Goal: Task Accomplishment & Management: Complete application form

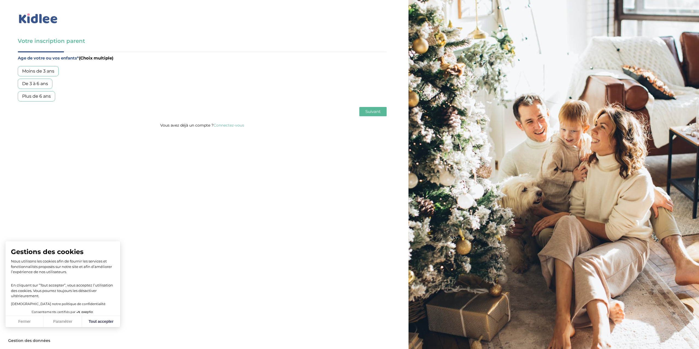
click at [29, 96] on div "Plus de 6 ans" at bounding box center [36, 96] width 37 height 10
click at [94, 321] on button "Tout accepter" at bounding box center [101, 321] width 38 height 11
checkbox input "true"
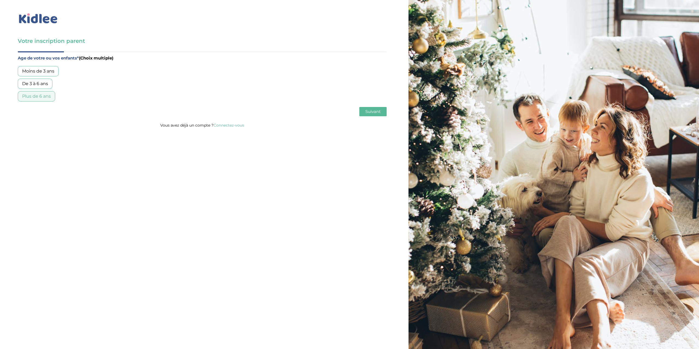
click at [366, 111] on span "Suivant" at bounding box center [373, 111] width 15 height 5
click at [37, 72] on div "Garde régulière" at bounding box center [39, 71] width 43 height 10
click at [367, 110] on span "Suivant" at bounding box center [373, 111] width 15 height 5
click at [44, 72] on div "Moins de 30h/mois" at bounding box center [43, 71] width 50 height 10
click at [376, 109] on span "Suivant" at bounding box center [373, 111] width 15 height 5
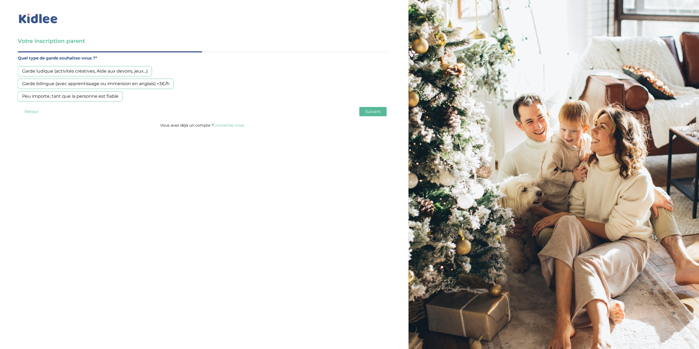
click at [45, 98] on div "Peu importe, tant que la personne est fiable" at bounding box center [70, 96] width 105 height 10
click at [372, 109] on span "Suivant" at bounding box center [373, 111] width 15 height 5
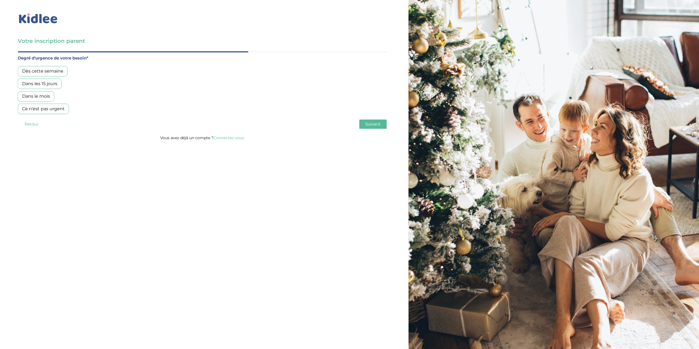
click at [37, 71] on div "Dès cette semaine" at bounding box center [43, 71] width 50 height 10
click at [368, 125] on span "Suivant" at bounding box center [373, 124] width 15 height 5
click at [55, 86] on div "Oui, en direct ou via cercle proche" at bounding box center [59, 84] width 83 height 10
click at [378, 125] on span "Suivant" at bounding box center [373, 124] width 15 height 5
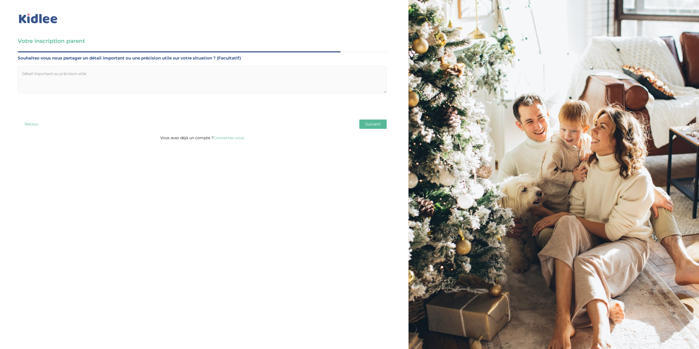
click at [105, 77] on textarea at bounding box center [202, 79] width 369 height 27
type textarea "3 enfants de 9, 8 et 6 ans a chercher apres ecole lundi/ mardi/ jeudi/ vendredi…"
click at [370, 125] on span "Suivant" at bounding box center [373, 124] width 15 height 5
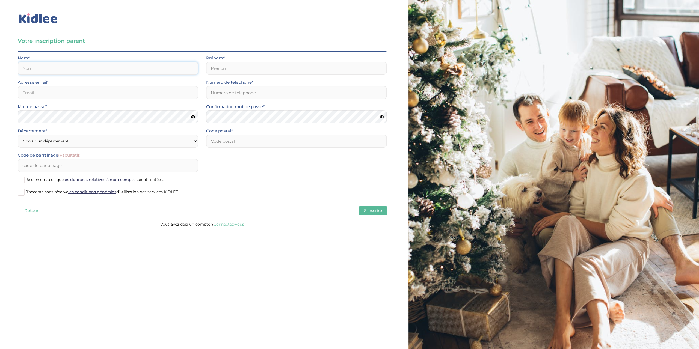
click at [87, 73] on input "text" at bounding box center [108, 68] width 180 height 13
type input "Collette"
type input "Ksenia"
type input "[EMAIL_ADDRESS][DOMAIN_NAME]"
type input "0624426357"
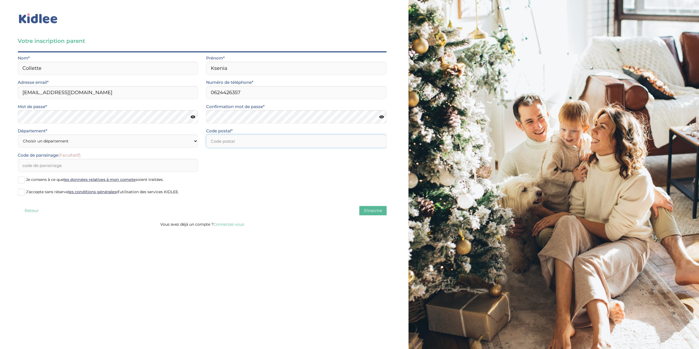
type input "92190"
click at [66, 138] on select "Choisir un département Paris (75) Hauts-de-Seine (92) Yvelines (78) Val-de-Marn…" at bounding box center [108, 141] width 180 height 13
select select "92"
click at [18, 135] on select "Choisir un département Paris (75) Hauts-de-Seine (92) Yvelines (78) Val-de-Marn…" at bounding box center [108, 141] width 180 height 13
click at [58, 167] on input "Code de parrainage (Facultatif)" at bounding box center [108, 165] width 180 height 13
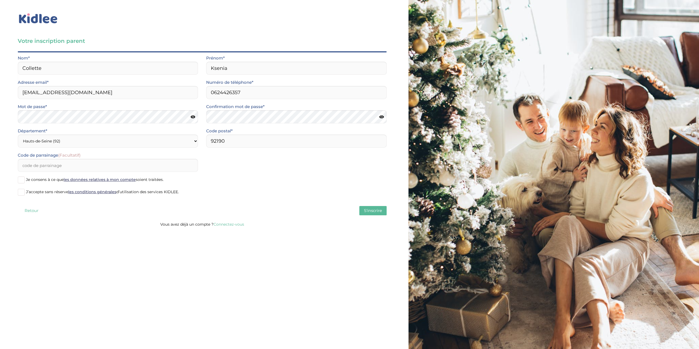
click at [20, 180] on span at bounding box center [21, 180] width 7 height 7
click at [0, 0] on input "Je consens à ce que les données relatives à mon compte soient traitées." at bounding box center [0, 0] width 0 height 0
click at [22, 193] on span at bounding box center [21, 192] width 7 height 7
click at [0, 0] on input "J’accepte sans réserve les conditions générales d’utilisation des services KIDL…" at bounding box center [0, 0] width 0 height 0
click at [371, 213] on span "S'inscrire" at bounding box center [373, 210] width 18 height 5
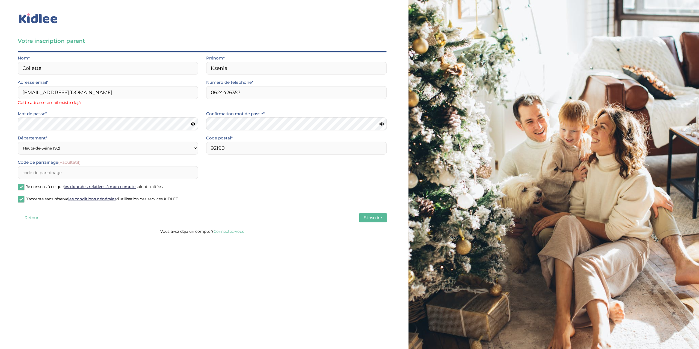
click at [233, 233] on link "Connectez-vous" at bounding box center [229, 231] width 31 height 5
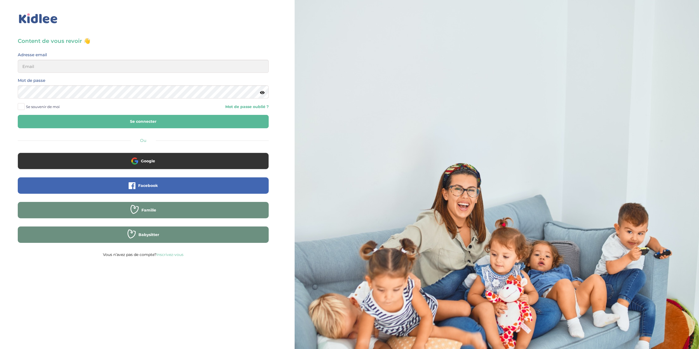
click at [236, 107] on link "Mot de passe oublié ?" at bounding box center [209, 106] width 122 height 5
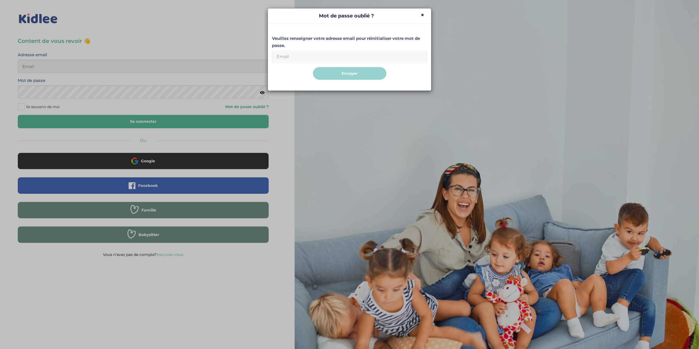
click at [313, 59] on input "Email" at bounding box center [349, 57] width 155 height 13
type input "ksenia.kulakova@gmail.com"
click at [345, 76] on button "Envoyer" at bounding box center [350, 73] width 74 height 13
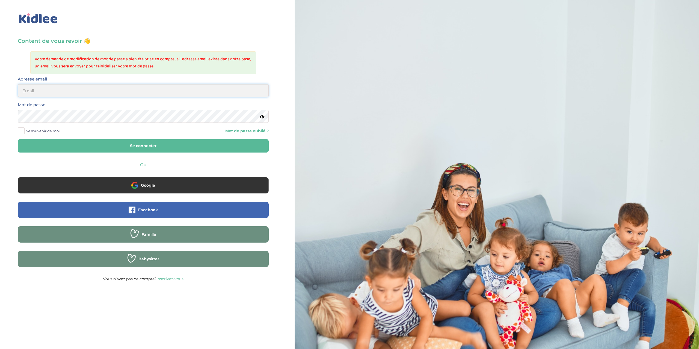
click at [93, 93] on input "email" at bounding box center [143, 90] width 251 height 13
type input "[EMAIL_ADDRESS][DOMAIN_NAME]"
click at [66, 143] on button "Se connecter" at bounding box center [143, 145] width 251 height 13
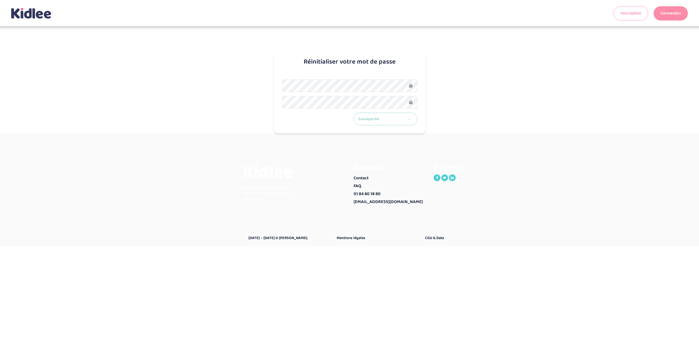
click at [392, 120] on button "Sauvegarder" at bounding box center [386, 119] width 64 height 13
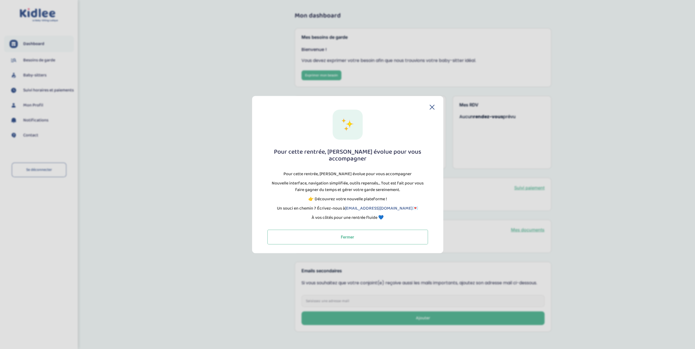
scroll to position [3, 0]
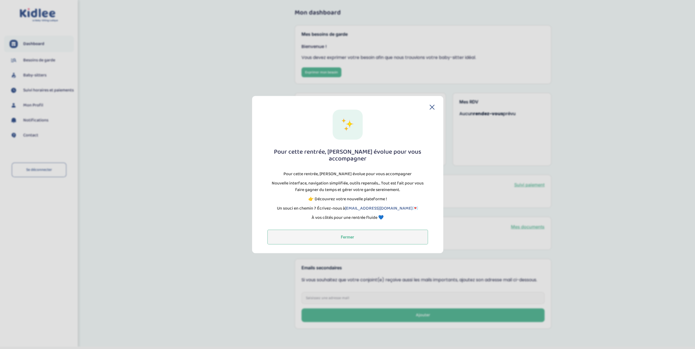
click at [345, 235] on button "Fermer" at bounding box center [348, 237] width 161 height 15
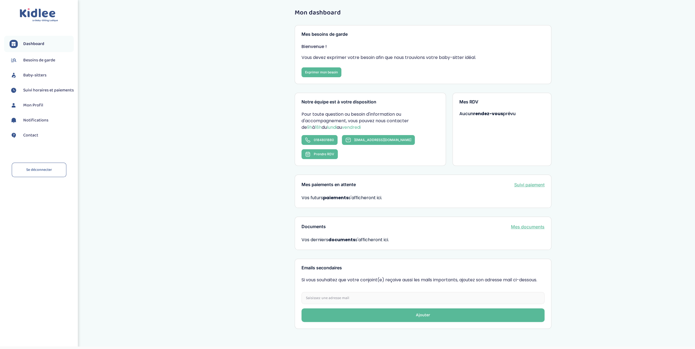
click at [33, 61] on span "Besoins de garde" at bounding box center [39, 60] width 32 height 7
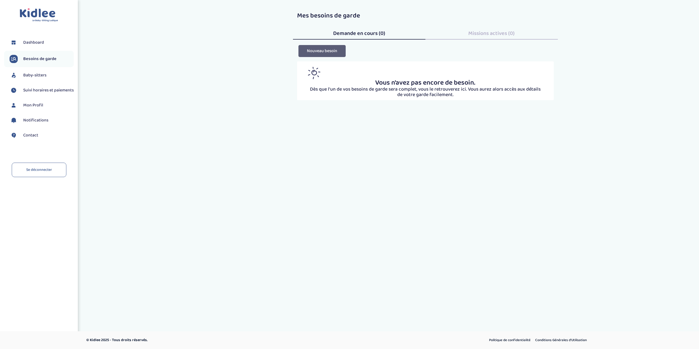
click at [332, 51] on button "Nouveau besoin" at bounding box center [322, 51] width 47 height 12
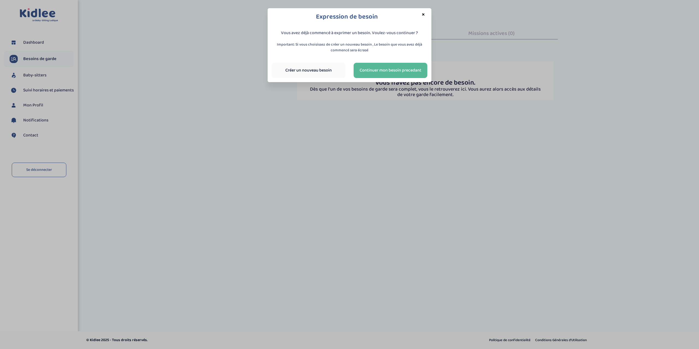
click at [322, 69] on link "Créer un nouveau besoin" at bounding box center [309, 70] width 74 height 15
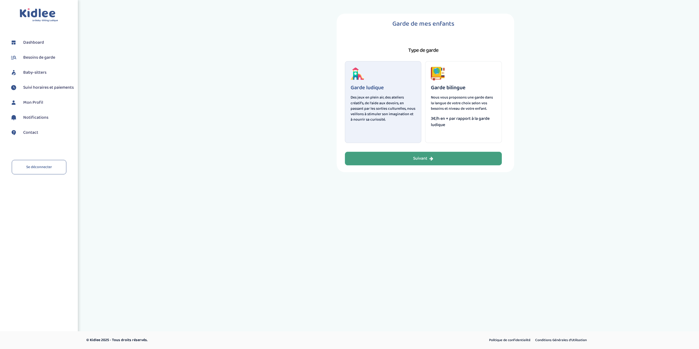
click at [428, 158] on div "Suivant" at bounding box center [423, 159] width 20 height 6
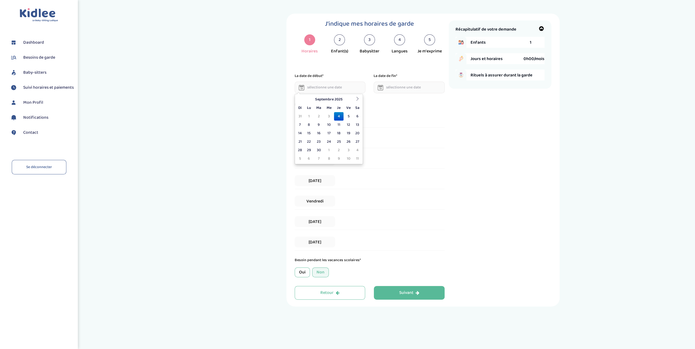
click at [326, 84] on input "text" at bounding box center [330, 88] width 71 height 12
click at [307, 127] on td "8" at bounding box center [309, 125] width 10 height 8
type input "[DATE]"
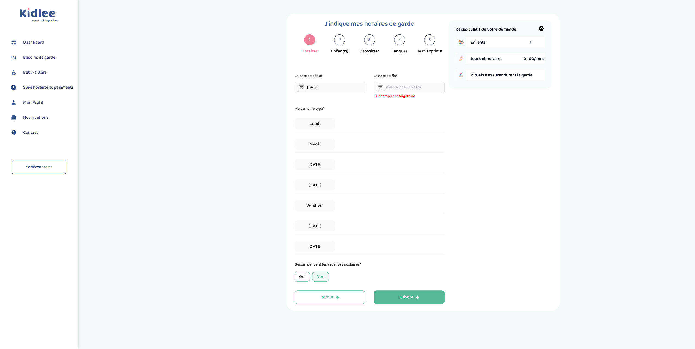
click at [393, 86] on input "text" at bounding box center [409, 88] width 71 height 12
click at [440, 98] on th at bounding box center [437, 99] width 8 height 8
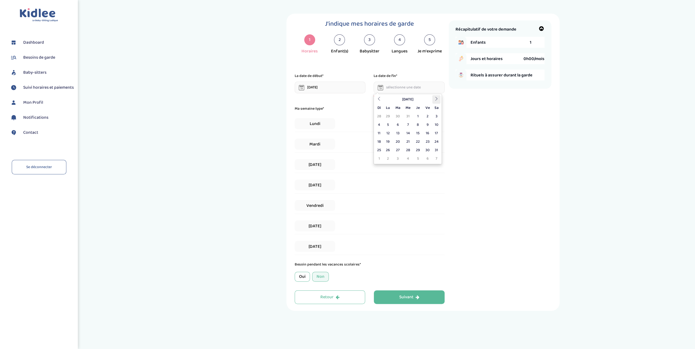
click at [440, 98] on th at bounding box center [437, 99] width 8 height 8
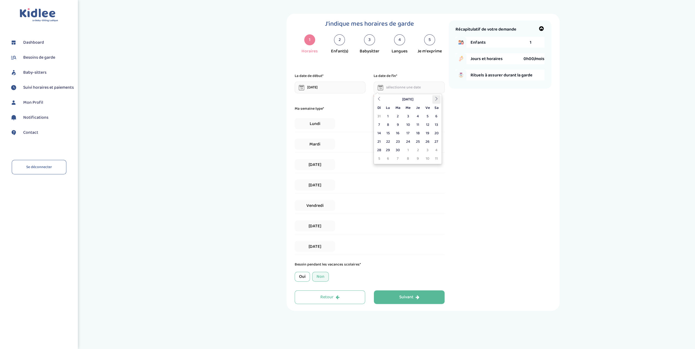
click at [436, 102] on th at bounding box center [437, 99] width 8 height 8
click at [386, 126] on td "6" at bounding box center [388, 125] width 10 height 8
type input "[DATE]"
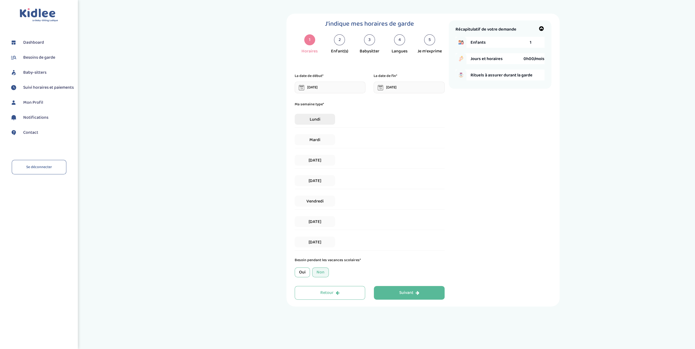
click at [331, 119] on span "Lundi" at bounding box center [315, 119] width 40 height 11
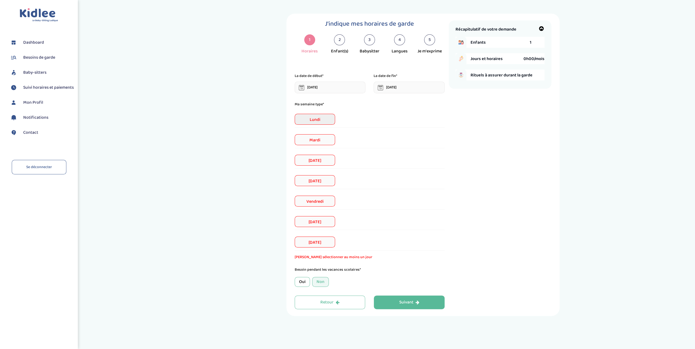
click at [331, 119] on span "Lundi" at bounding box center [315, 119] width 40 height 11
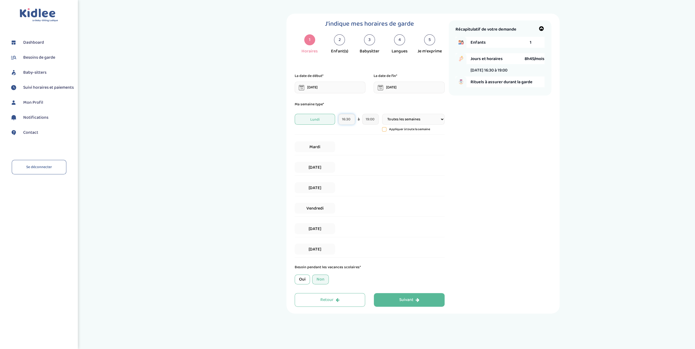
click at [345, 121] on input "16:30" at bounding box center [347, 119] width 17 height 11
click at [353, 189] on span at bounding box center [350, 190] width 15 height 15
click at [347, 145] on span at bounding box center [350, 149] width 15 height 15
type input "17:30"
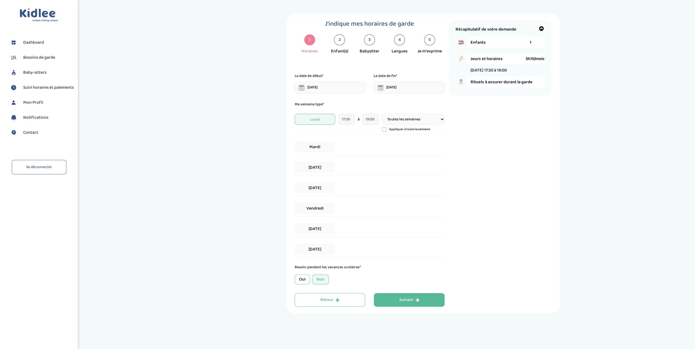
click at [422, 141] on div "Mardi" at bounding box center [370, 147] width 150 height 17
click at [374, 122] on input "19:00" at bounding box center [370, 119] width 17 height 11
click at [419, 152] on span at bounding box center [412, 149] width 15 height 15
click at [420, 154] on span at bounding box center [412, 149] width 15 height 15
type input "19:30"
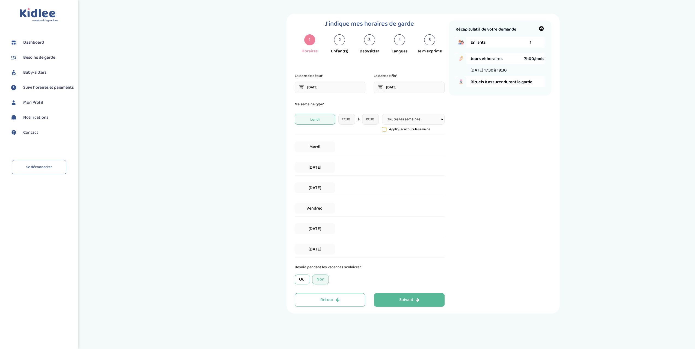
click at [468, 149] on div "Récapitulatif de votre demande Enfants 1 Jours et horaires 7h00/mois [DATE] 17:…" at bounding box center [500, 163] width 103 height 287
click at [386, 131] on icon at bounding box center [385, 130] width 4 height 4
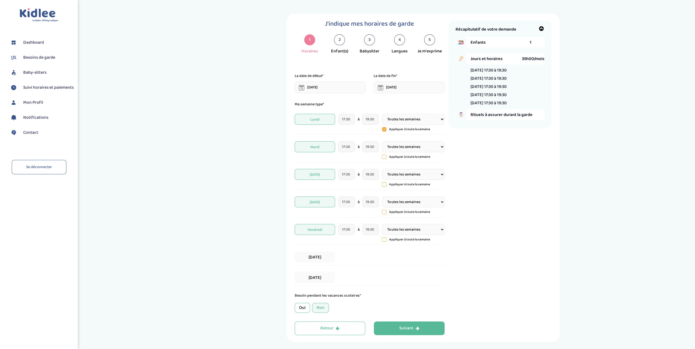
click at [322, 177] on span "[DATE]" at bounding box center [315, 174] width 40 height 11
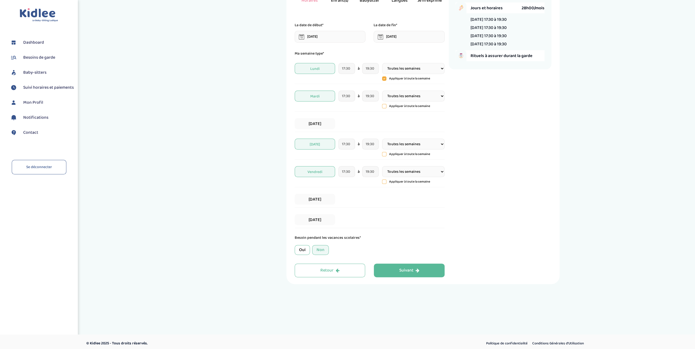
scroll to position [54, 0]
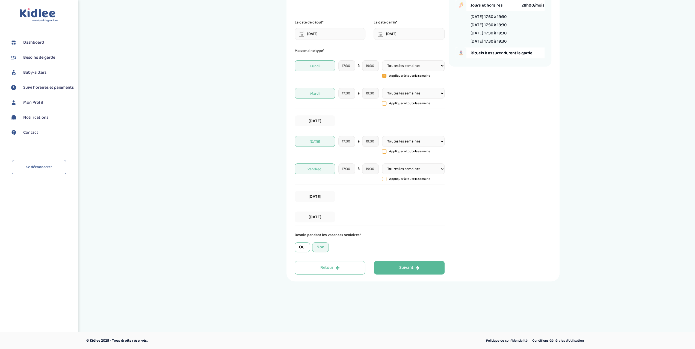
click at [303, 248] on div "Oui" at bounding box center [302, 248] width 15 height 10
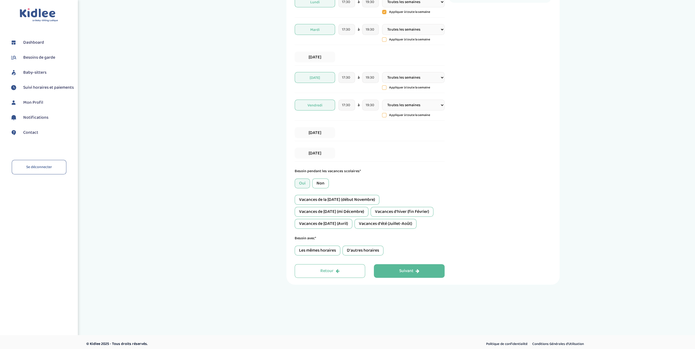
scroll to position [120, 0]
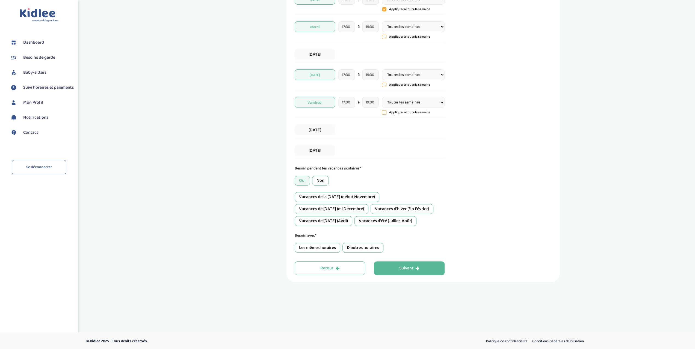
click at [321, 181] on div "Non" at bounding box center [320, 181] width 17 height 10
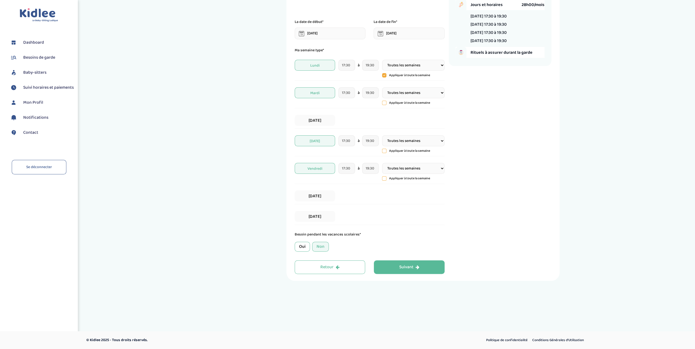
scroll to position [54, 0]
click at [414, 270] on div "Suivant" at bounding box center [409, 268] width 20 height 6
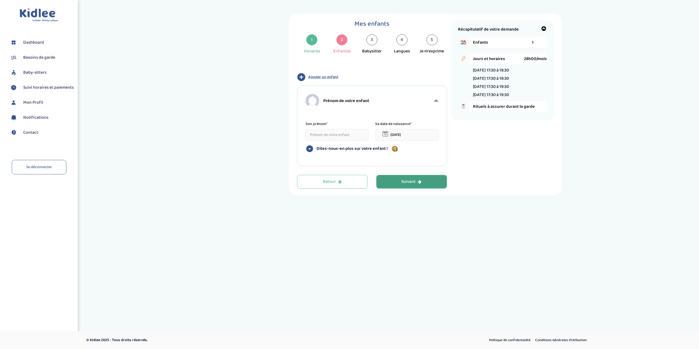
click at [342, 137] on input at bounding box center [337, 135] width 63 height 12
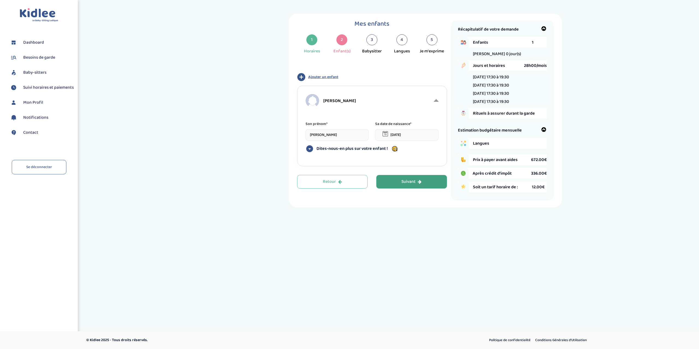
type input "[PERSON_NAME]"
click at [417, 183] on div "Suivant" at bounding box center [412, 182] width 20 height 6
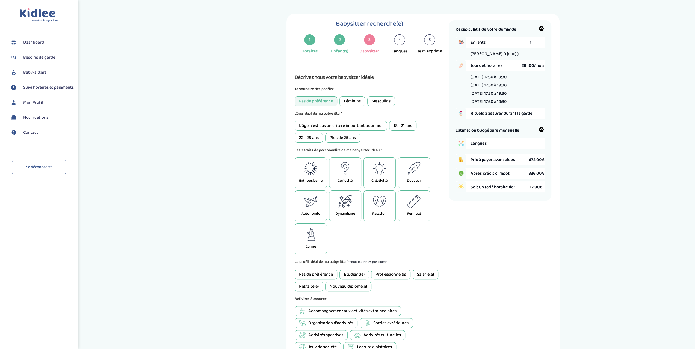
click at [358, 101] on div "Féminins" at bounding box center [353, 101] width 26 height 10
click at [320, 102] on div "Pas de préférence" at bounding box center [316, 101] width 43 height 10
click at [338, 128] on div "L'âge n'est pas un critère important pour moi" at bounding box center [341, 126] width 92 height 10
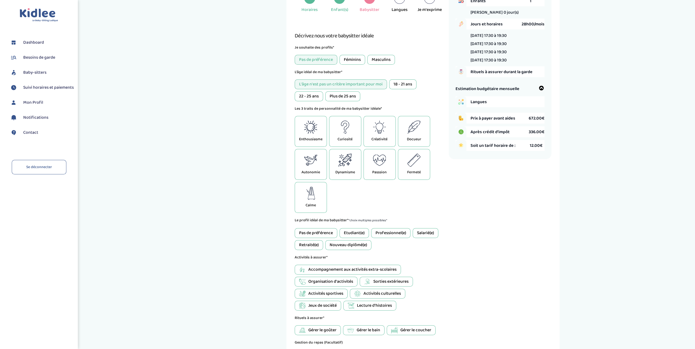
scroll to position [59, 0]
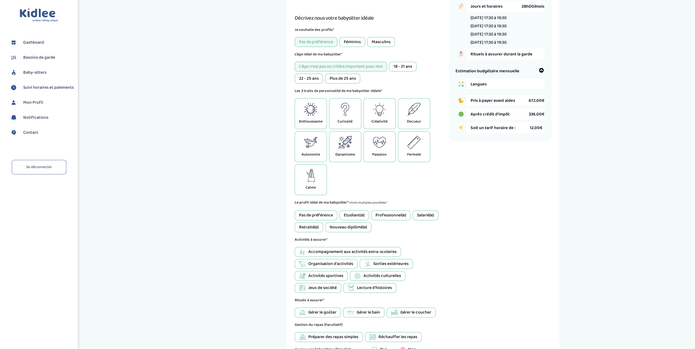
click at [309, 109] on icon at bounding box center [310, 109] width 13 height 13
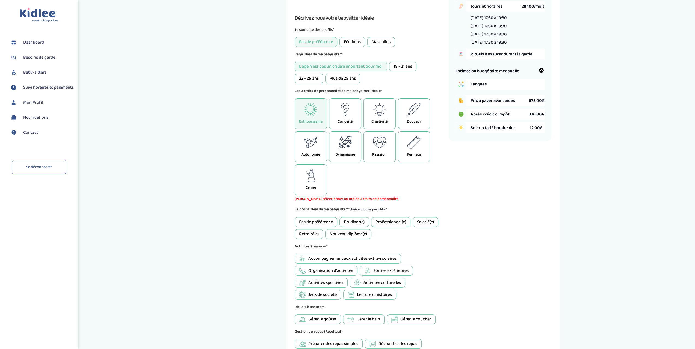
click at [418, 150] on div "Fermeté" at bounding box center [414, 146] width 32 height 31
click at [343, 151] on div "Dynamisme" at bounding box center [345, 146] width 32 height 31
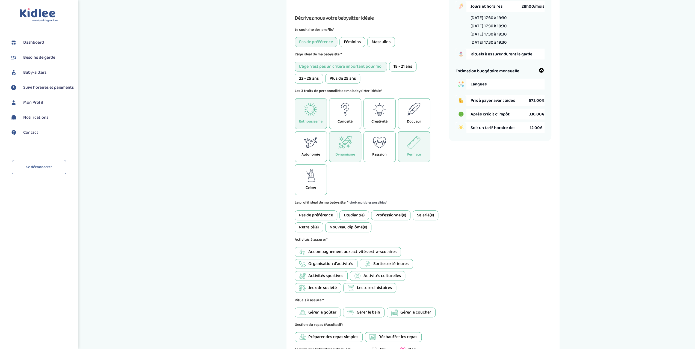
click at [298, 148] on div "Autonomie" at bounding box center [311, 146] width 32 height 31
click at [318, 147] on div "Autonomie" at bounding box center [311, 146] width 32 height 31
click at [305, 142] on icon at bounding box center [310, 142] width 13 height 13
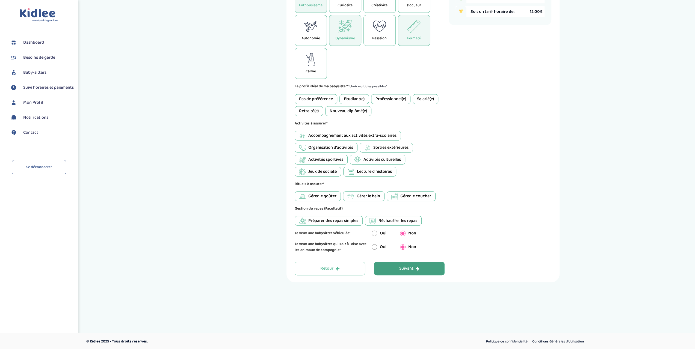
scroll to position [176, 0]
click at [332, 159] on span "Activités sportives" at bounding box center [325, 159] width 35 height 7
click at [332, 171] on span "Jeux de société" at bounding box center [322, 171] width 28 height 7
click at [354, 219] on span "Préparer des repas simples" at bounding box center [333, 220] width 50 height 7
click at [375, 232] on input "radio" at bounding box center [374, 233] width 5 height 5
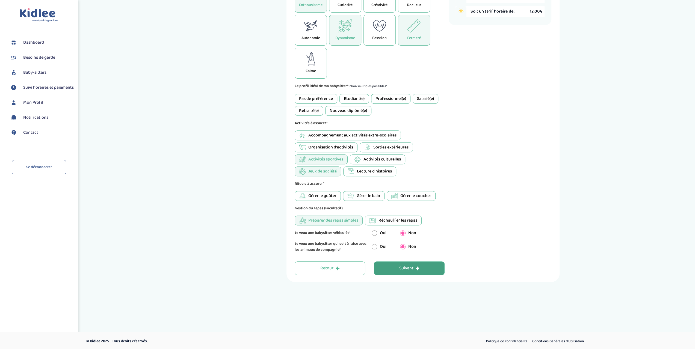
radio input "true"
click at [403, 232] on input "radio" at bounding box center [402, 233] width 5 height 5
radio input "true"
radio input "false"
click at [397, 268] on button "Suivant" at bounding box center [409, 269] width 71 height 14
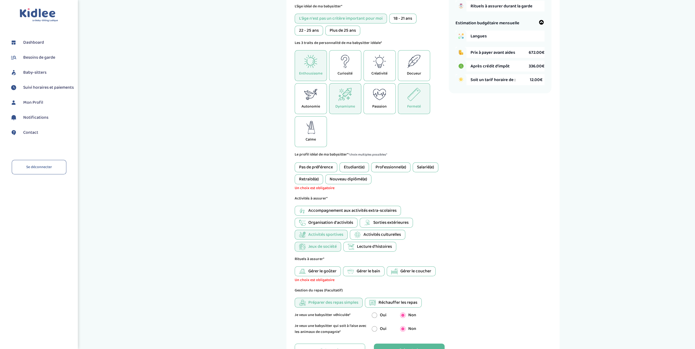
scroll to position [108, 0]
click at [318, 166] on div "Pas de préférence" at bounding box center [316, 166] width 43 height 10
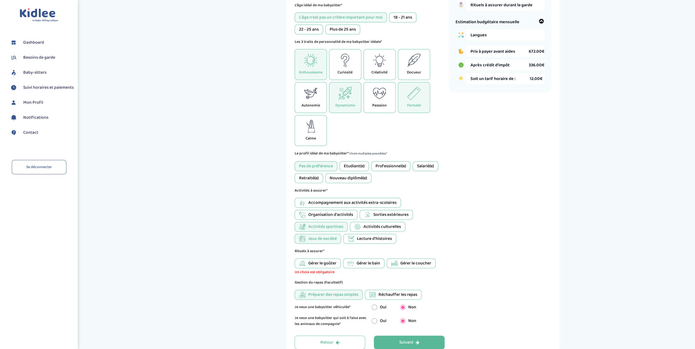
scroll to position [183, 0]
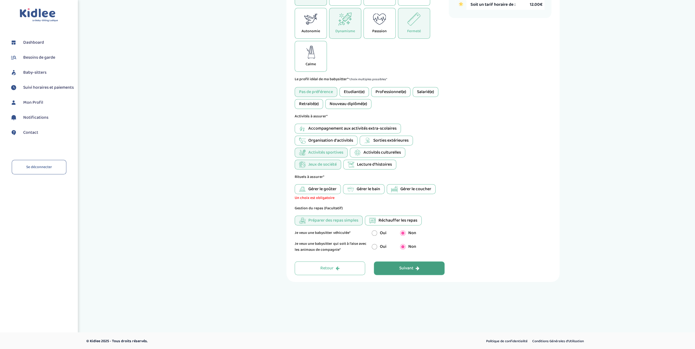
click at [395, 266] on button "Suivant" at bounding box center [409, 269] width 71 height 14
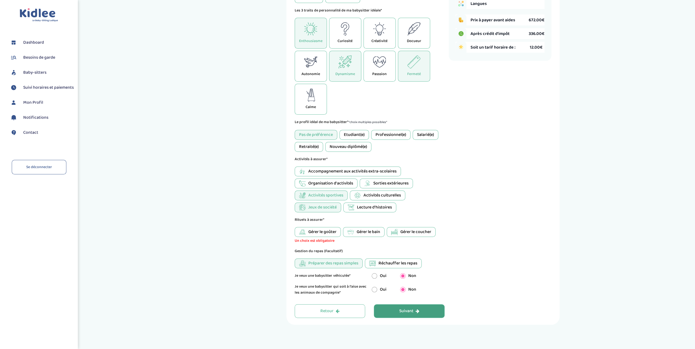
scroll to position [160, 0]
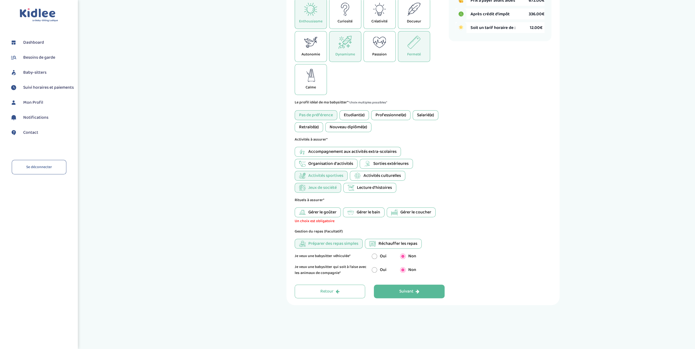
click at [413, 214] on span "Gérer le coucher" at bounding box center [416, 212] width 31 height 7
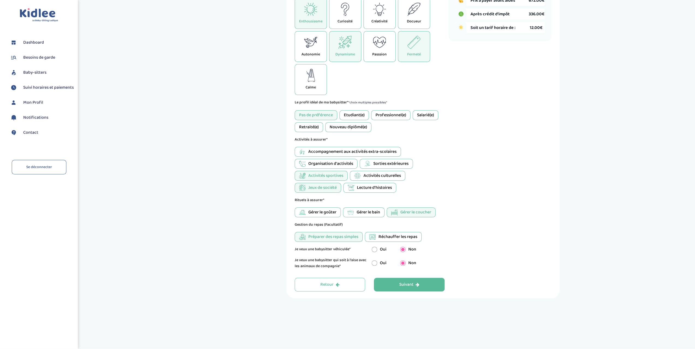
click at [373, 211] on span "Gérer le bain" at bounding box center [368, 212] width 23 height 7
click at [407, 211] on span "Gérer le coucher" at bounding box center [416, 212] width 31 height 7
click at [404, 287] on div "Suivant" at bounding box center [409, 285] width 20 height 6
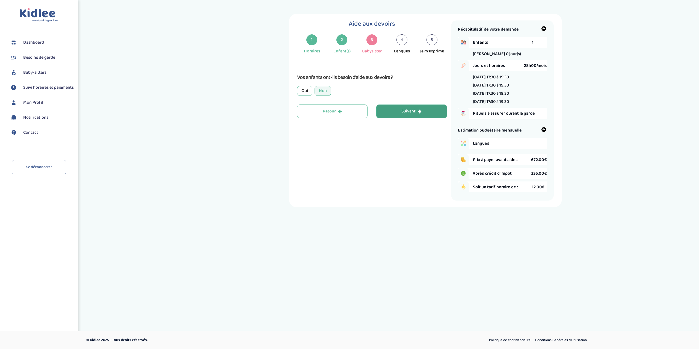
click at [306, 92] on div "Oui" at bounding box center [304, 91] width 15 height 10
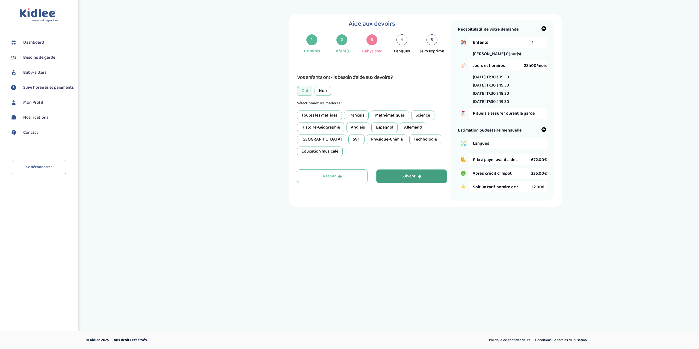
click at [328, 113] on div "Toutes les matières" at bounding box center [319, 116] width 45 height 10
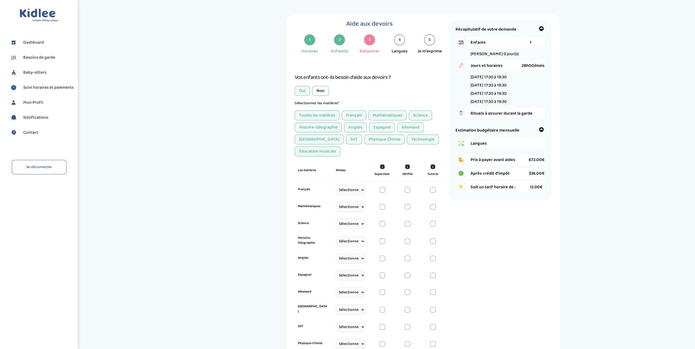
click at [321, 114] on div "Toutes les matières" at bounding box center [317, 116] width 45 height 10
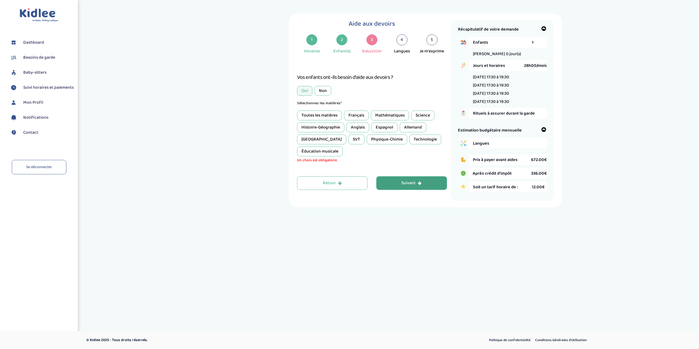
click at [323, 94] on div "Non" at bounding box center [323, 91] width 17 height 10
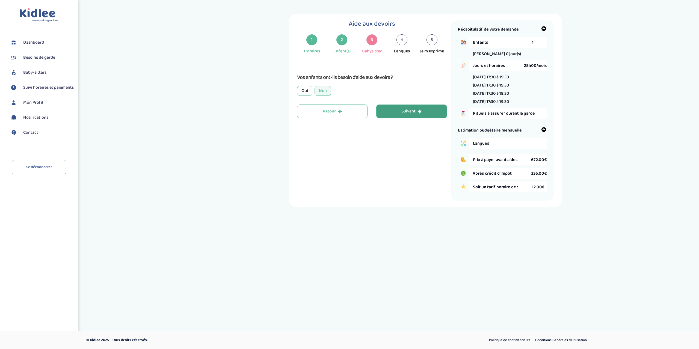
click at [393, 114] on button "Suivant" at bounding box center [412, 112] width 71 height 14
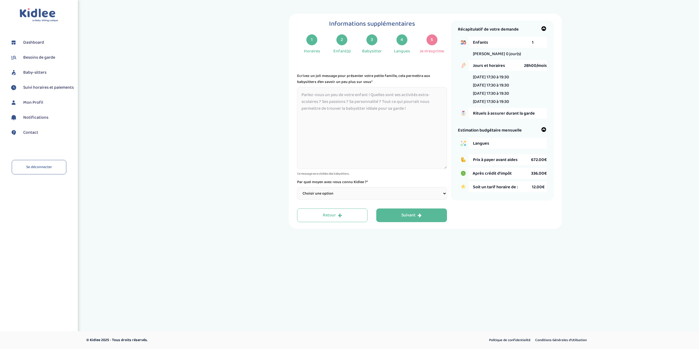
click at [373, 192] on select "Choisir une option Bouche à Oreille Google Plateforme Gens de confiance Faceboo…" at bounding box center [372, 193] width 150 height 13
select select "1"
click at [297, 188] on select "Choisir une option Bouche à Oreille Google Plateforme Gens de confiance Faceboo…" at bounding box center [372, 193] width 150 height 13
click at [407, 219] on div "Suivant" at bounding box center [412, 216] width 20 height 6
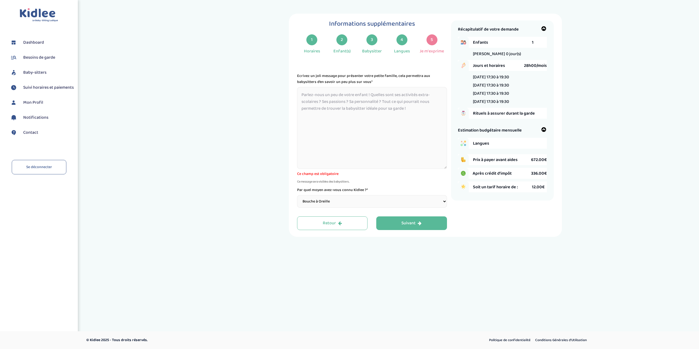
click at [336, 129] on textarea at bounding box center [372, 128] width 150 height 82
type textarea "J"
type textarea "M"
type textarea "Nous sommes la famille avec 3 garcons. On habite a Meudon, 92190"
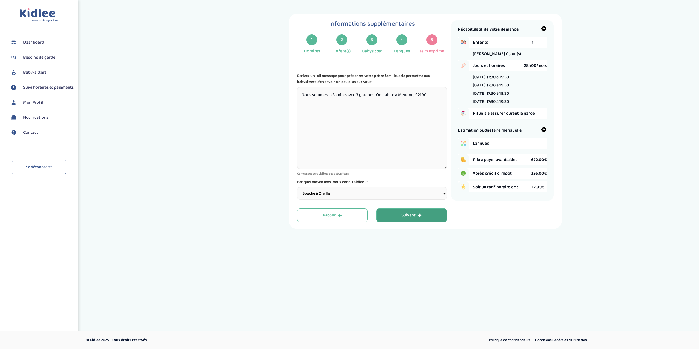
click at [406, 223] on div "Informations supplémentaires 1 Horaires 2 Enfant(s) 3 Babysitter 4 Langues 5 Je…" at bounding box center [425, 122] width 273 height 216
click at [393, 214] on button "Suivant" at bounding box center [412, 216] width 71 height 14
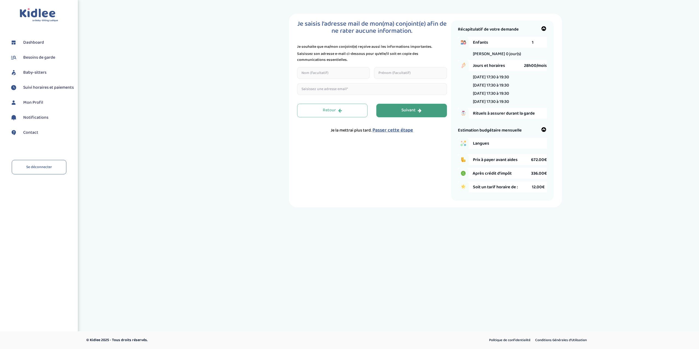
click at [402, 110] on div "Suivant" at bounding box center [412, 110] width 20 height 6
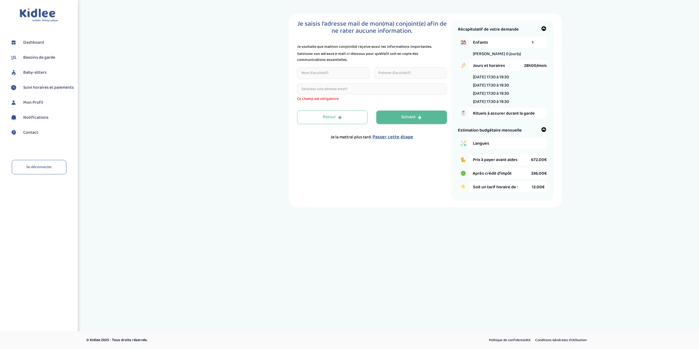
click at [321, 72] on input "text" at bounding box center [333, 73] width 73 height 12
click at [320, 87] on input "email" at bounding box center [372, 89] width 150 height 12
type input "[EMAIL_ADDRESS][DOMAIN_NAME]"
type input "Collette"
type input "Ksenia"
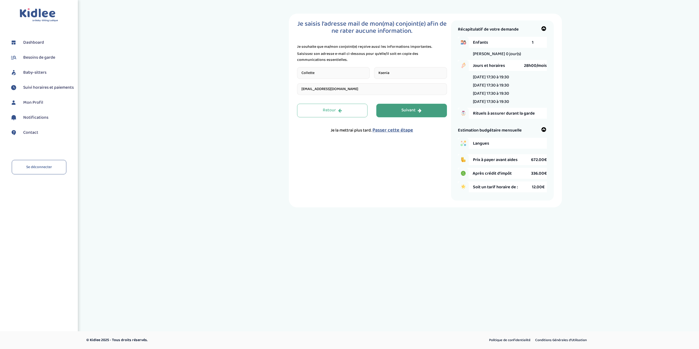
click at [405, 115] on button "Suivant" at bounding box center [412, 111] width 71 height 14
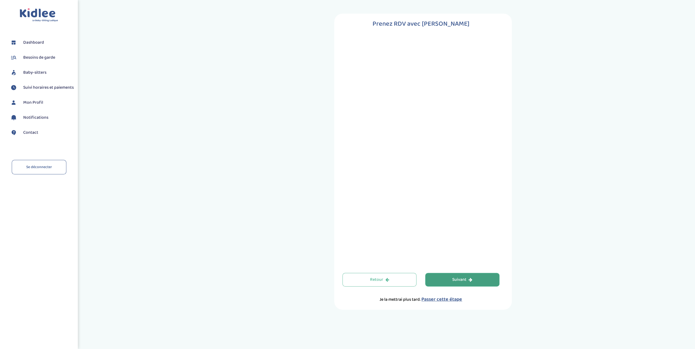
click at [465, 278] on div "Suivant" at bounding box center [462, 280] width 20 height 6
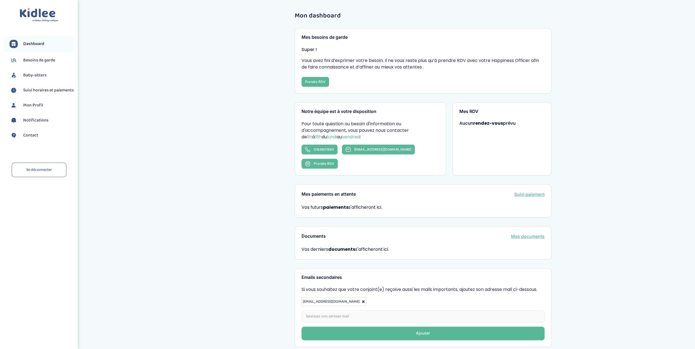
scroll to position [18, 0]
